Goal: Navigation & Orientation: Find specific page/section

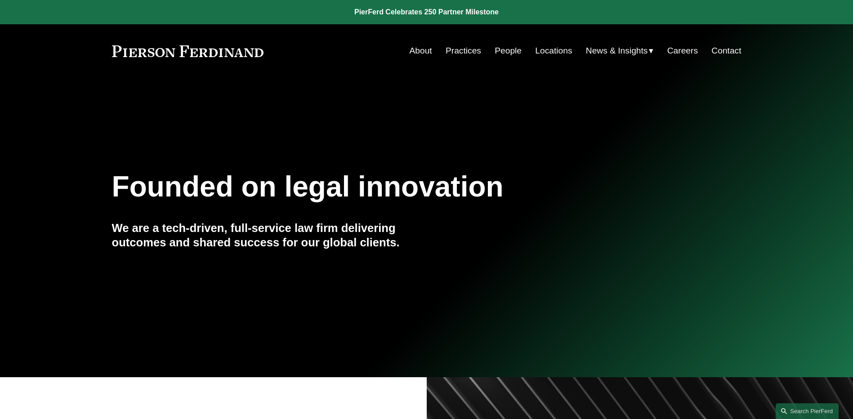
click at [509, 50] on link "People" at bounding box center [507, 50] width 27 height 17
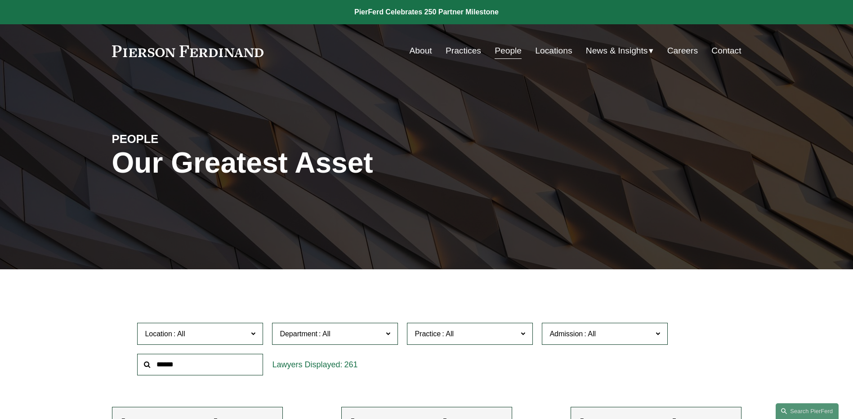
click at [0, 0] on span "News" at bounding box center [0, 0] width 0 height 0
